Goal: Task Accomplishment & Management: Manage account settings

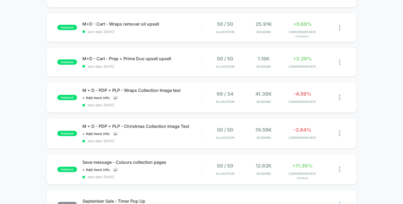
scroll to position [185, 0]
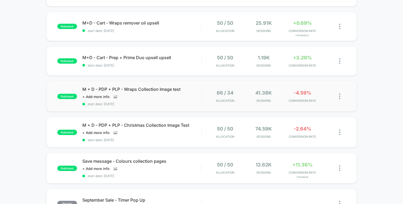
click at [138, 85] on div "published M + D - PDP + PLP - Wraps Collection Image test Click to view images …" at bounding box center [201, 96] width 311 height 31
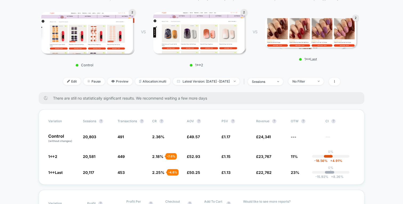
scroll to position [68, 0]
click at [307, 82] on div "No Filter" at bounding box center [303, 81] width 21 height 4
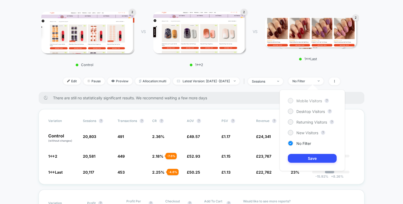
click at [302, 103] on span "Mobile Visitors" at bounding box center [310, 101] width 26 height 5
click at [312, 156] on button "Save" at bounding box center [312, 158] width 49 height 9
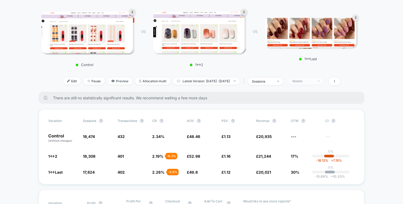
click at [314, 80] on div "Mobile" at bounding box center [303, 81] width 21 height 4
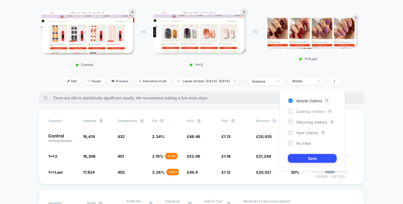
click at [308, 112] on span "Desktop Visitors" at bounding box center [311, 111] width 29 height 5
click at [312, 154] on button "Save" at bounding box center [312, 158] width 49 height 9
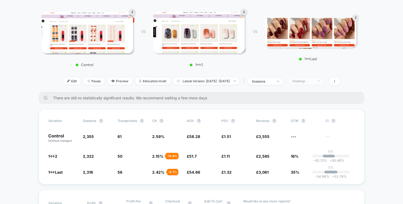
click at [311, 78] on span "Desktop" at bounding box center [306, 81] width 35 height 7
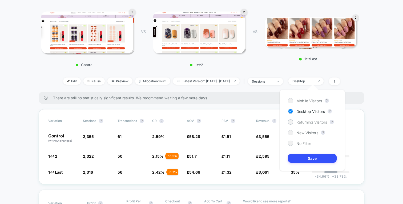
click at [305, 122] on span "Returning Visitors" at bounding box center [312, 122] width 31 height 5
click at [312, 156] on button "Save" at bounding box center [312, 158] width 49 height 9
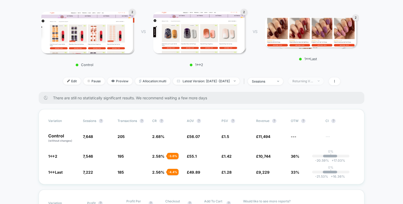
click at [314, 83] on div "Returning Visitors" at bounding box center [303, 81] width 21 height 4
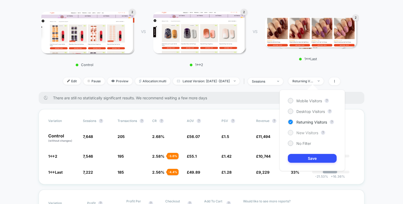
click at [309, 133] on span "New Visitors" at bounding box center [308, 133] width 22 height 5
click at [311, 157] on button "Save" at bounding box center [312, 158] width 49 height 9
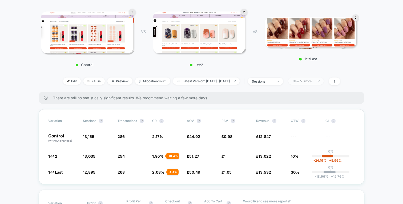
click at [304, 83] on div "New Visitors" at bounding box center [303, 81] width 21 height 4
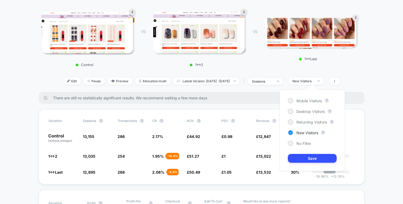
click at [307, 148] on div "Mobile Visitors ? Desktop Visitors ? Returning Visitors ? New Visitors ? No Fil…" at bounding box center [312, 130] width 65 height 81
click at [305, 143] on span "No Filter" at bounding box center [304, 143] width 15 height 5
click at [312, 161] on button "Save" at bounding box center [312, 158] width 49 height 9
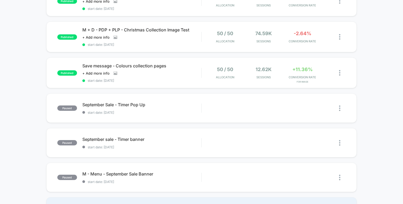
scroll to position [169, 0]
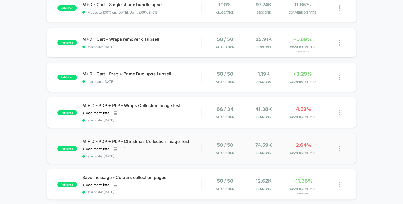
click at [140, 142] on span "M + D - PDP + PLP - Christmas Collection Image Test" at bounding box center [141, 141] width 119 height 5
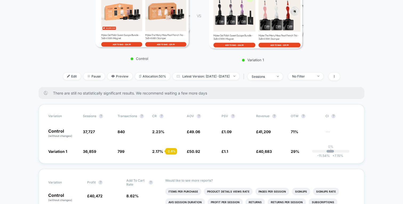
scroll to position [94, 0]
click at [314, 75] on div "No Filter" at bounding box center [302, 77] width 21 height 4
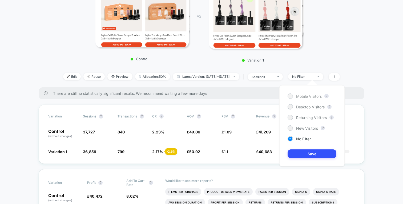
click at [313, 96] on span "Mobile Visitors" at bounding box center [309, 96] width 26 height 5
click at [310, 155] on button "Save" at bounding box center [312, 154] width 49 height 9
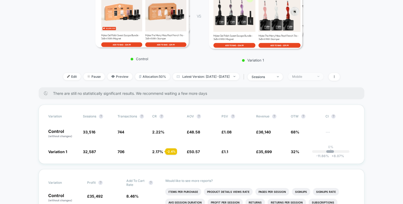
click at [314, 77] on div "Mobile" at bounding box center [302, 77] width 21 height 4
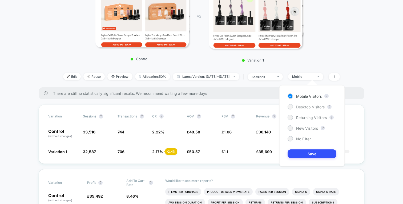
click at [312, 107] on span "Desktop Visitors" at bounding box center [310, 107] width 29 height 5
click at [313, 151] on button "Save" at bounding box center [312, 154] width 49 height 9
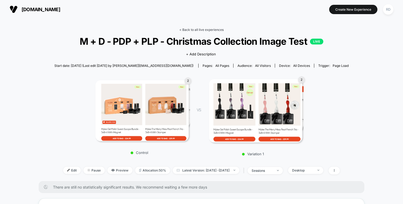
click at [189, 30] on link "< Back to all live experiences" at bounding box center [202, 30] width 44 height 4
